Goal: Navigation & Orientation: Find specific page/section

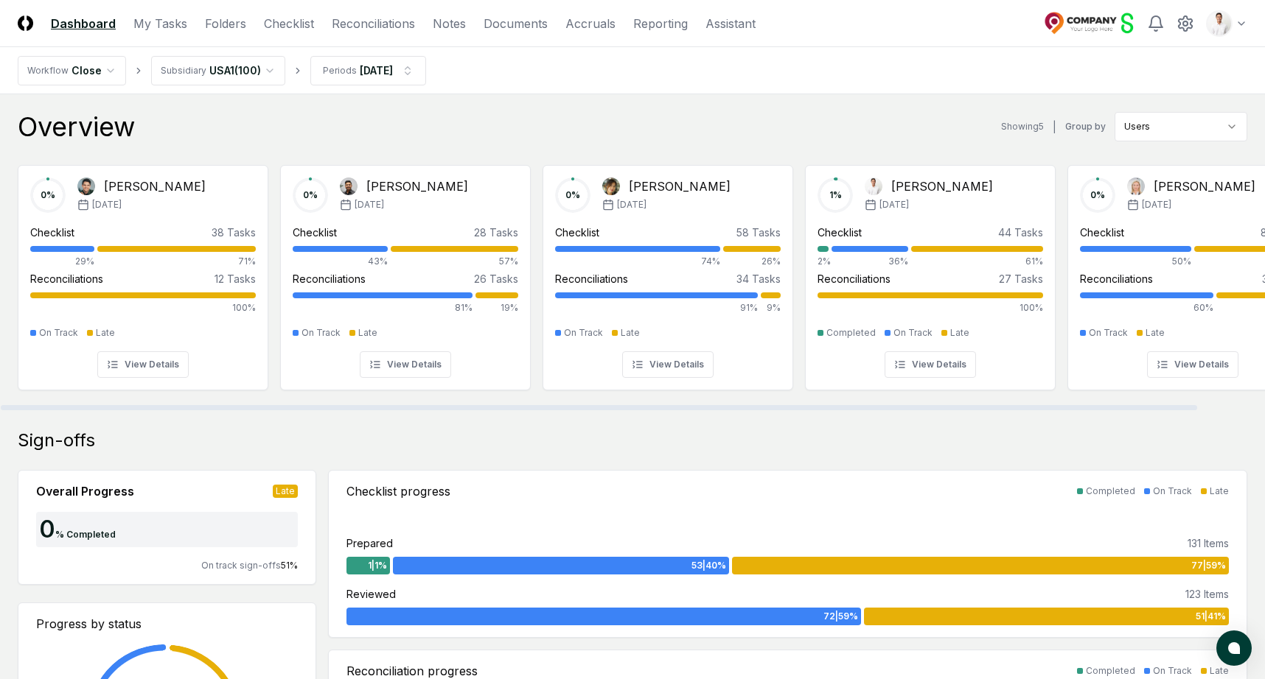
drag, startPoint x: 904, startPoint y: 71, endPoint x: 915, endPoint y: 70, distance: 11.1
click at [904, 71] on nav "Workflow Close Subsidiary [GEOGRAPHIC_DATA] ( 100 ) Periods [DATE]" at bounding box center [632, 70] width 1265 height 47
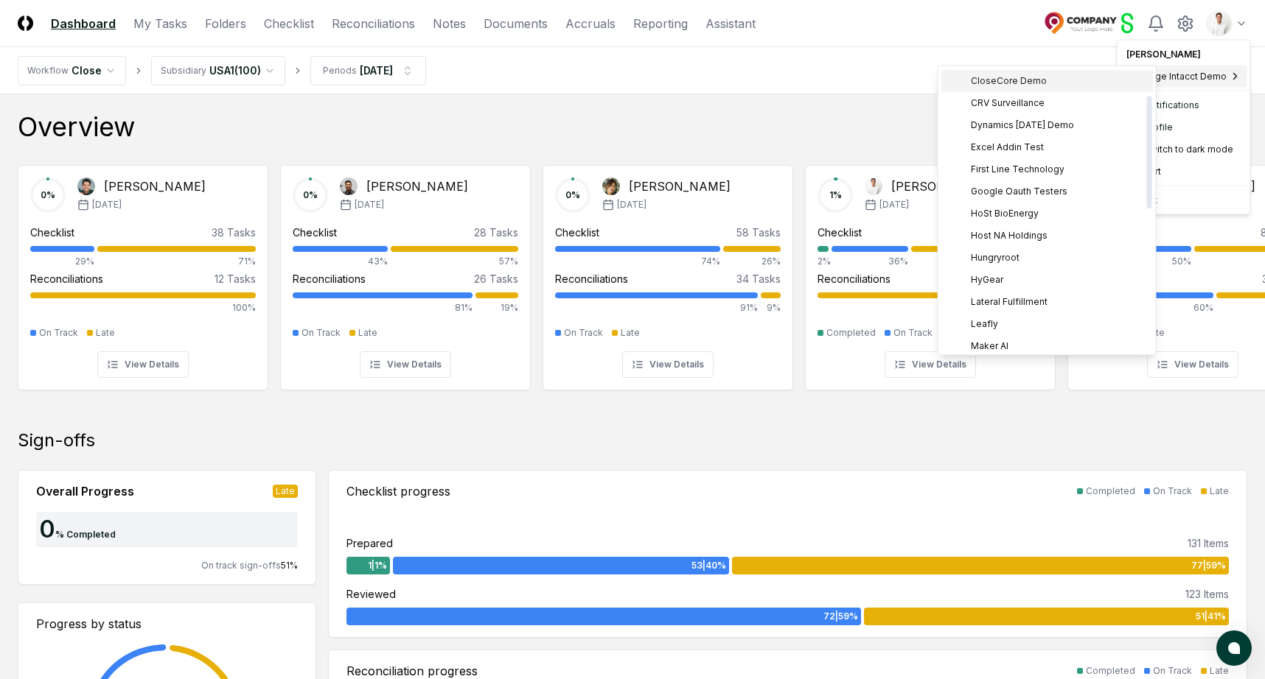
scroll to position [115, 0]
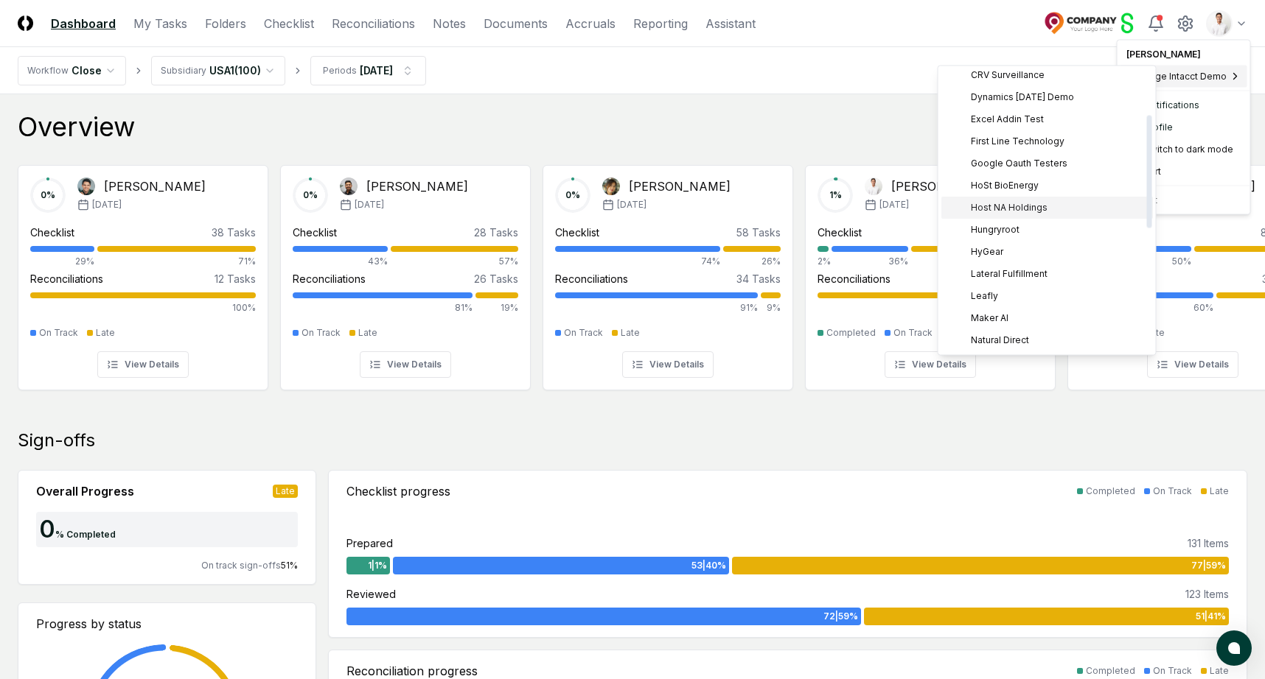
click at [1013, 213] on span "Host NA Holdings" at bounding box center [1009, 208] width 77 height 13
